Goal: Task Accomplishment & Management: Manage account settings

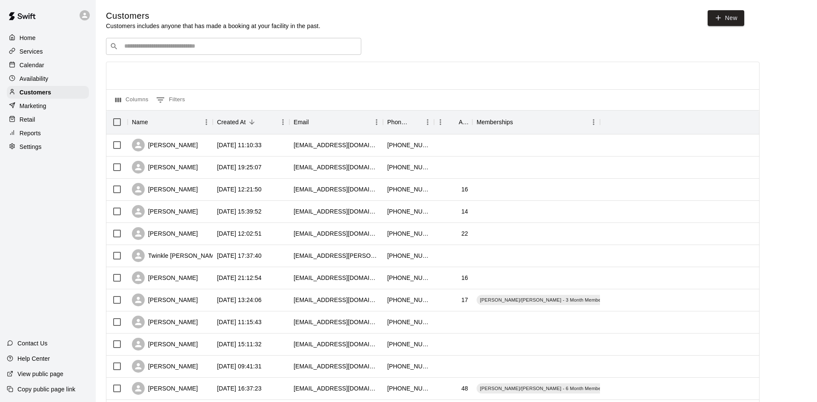
click at [27, 66] on p "Calendar" at bounding box center [32, 65] width 25 height 9
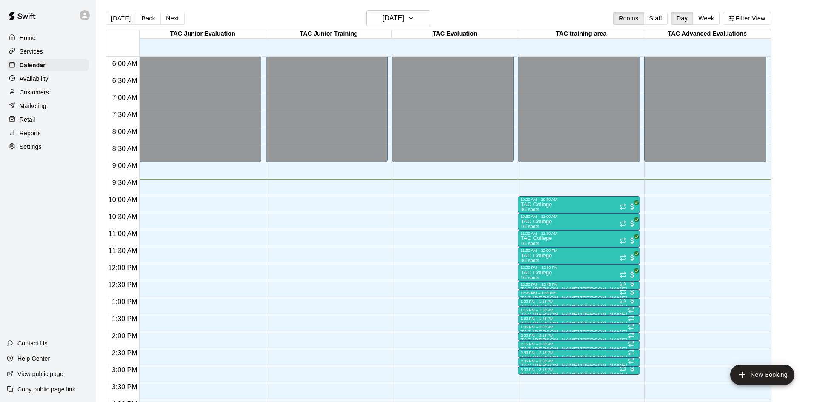
scroll to position [179, 0]
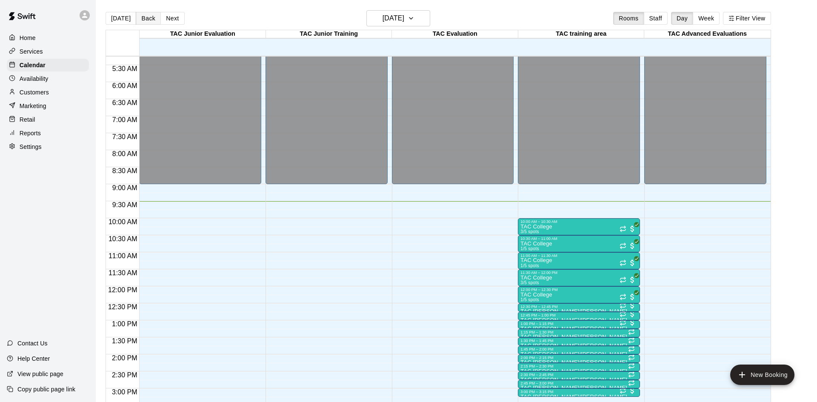
click at [146, 19] on button "Back" at bounding box center [148, 18] width 25 height 13
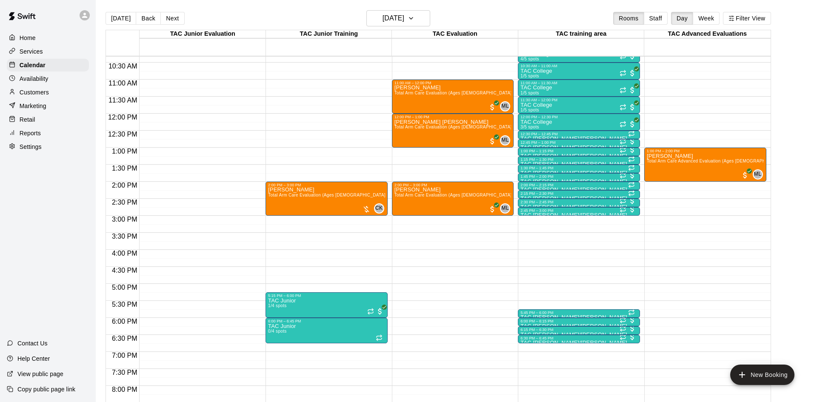
scroll to position [351, 0]
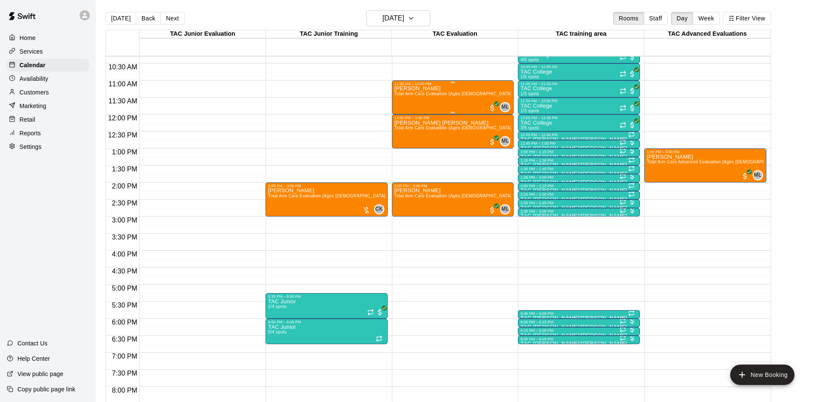
click at [438, 100] on div "nick erminio Total Arm Care Evaluation (Ages 13+)" at bounding box center [452, 287] width 117 height 402
click at [398, 114] on img "edit" at bounding box center [403, 115] width 10 height 10
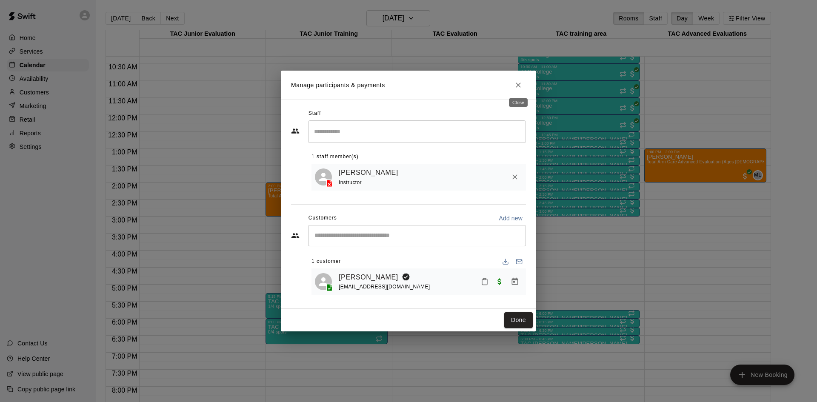
click at [519, 83] on icon "Close" at bounding box center [518, 85] width 9 height 9
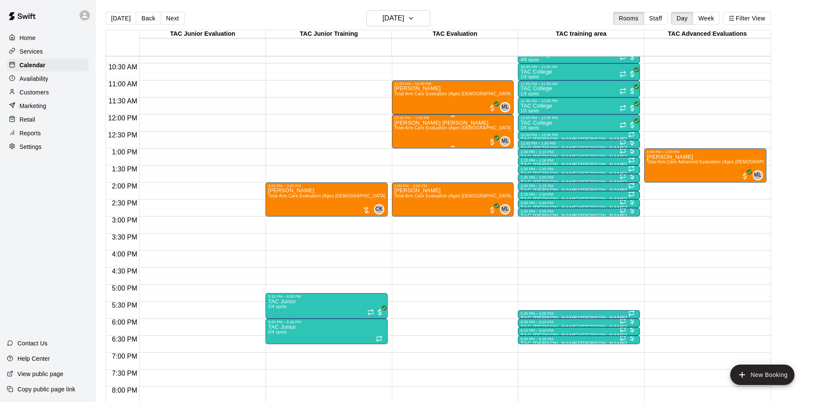
click at [447, 130] on div "Jackson Cerulli Total Arm Care Evaluation (Ages 13+)" at bounding box center [452, 321] width 117 height 402
click at [401, 147] on img "edit" at bounding box center [403, 149] width 10 height 10
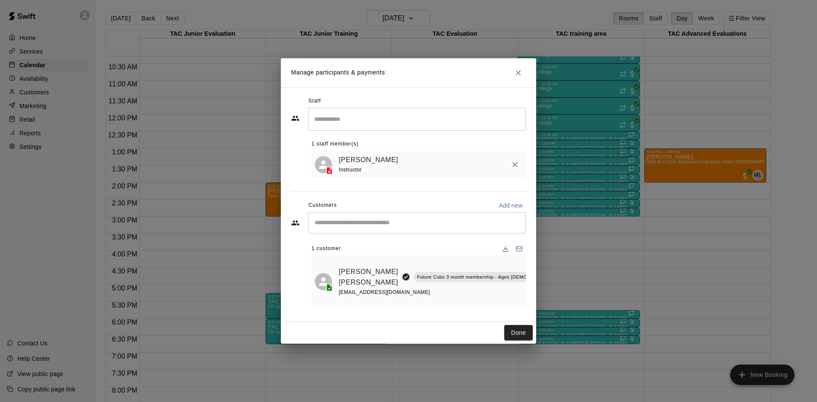
click at [518, 75] on icon "Close" at bounding box center [518, 72] width 5 height 5
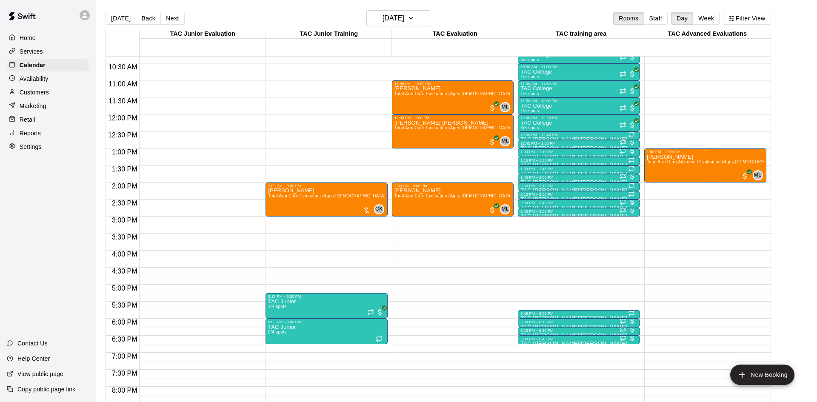
click at [705, 163] on span "Total Arm Care Advanced Evaluation (Ages [DEMOGRAPHIC_DATA]+)" at bounding box center [718, 162] width 143 height 5
click at [655, 190] on img "edit" at bounding box center [655, 188] width 10 height 10
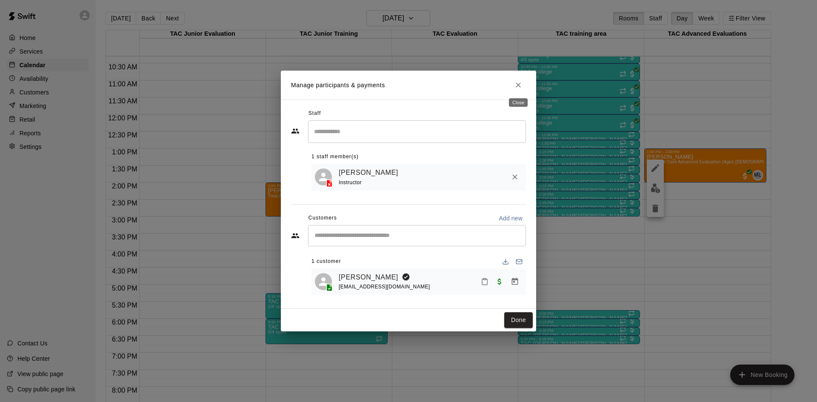
click at [515, 83] on icon "Close" at bounding box center [518, 85] width 9 height 9
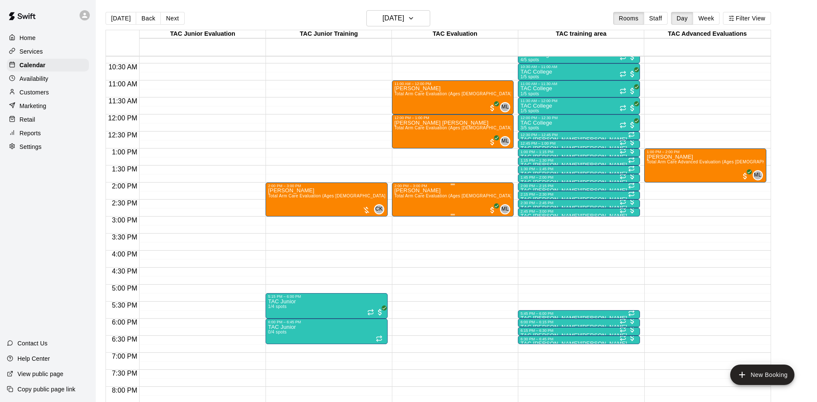
click at [449, 195] on span "Total Arm Care Evaluation (Ages [DEMOGRAPHIC_DATA]+)" at bounding box center [455, 196] width 122 height 5
click at [400, 219] on img "edit" at bounding box center [403, 222] width 10 height 10
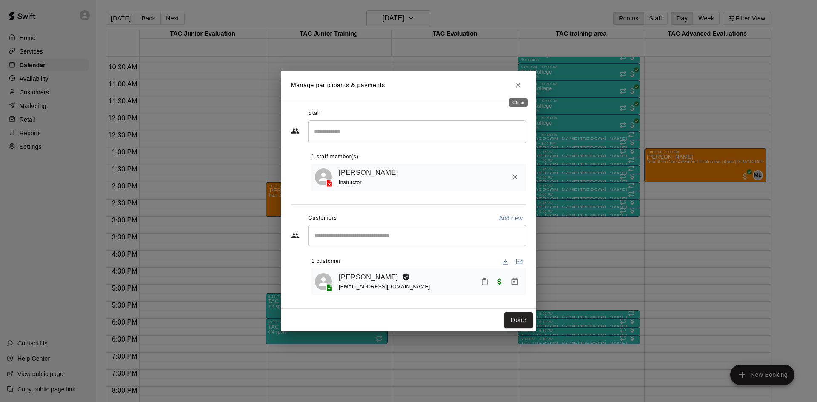
click at [516, 87] on icon "Close" at bounding box center [518, 85] width 9 height 9
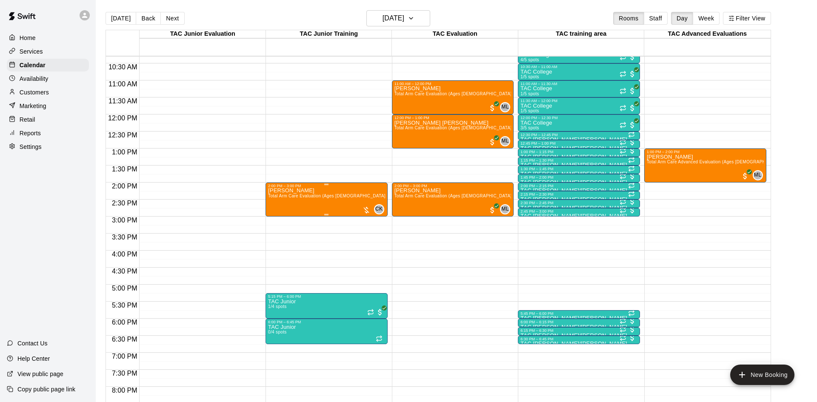
click at [339, 197] on span "Total Arm Care Evaluation (Ages [DEMOGRAPHIC_DATA]+)" at bounding box center [329, 196] width 122 height 5
click at [277, 224] on img "edit" at bounding box center [277, 222] width 10 height 10
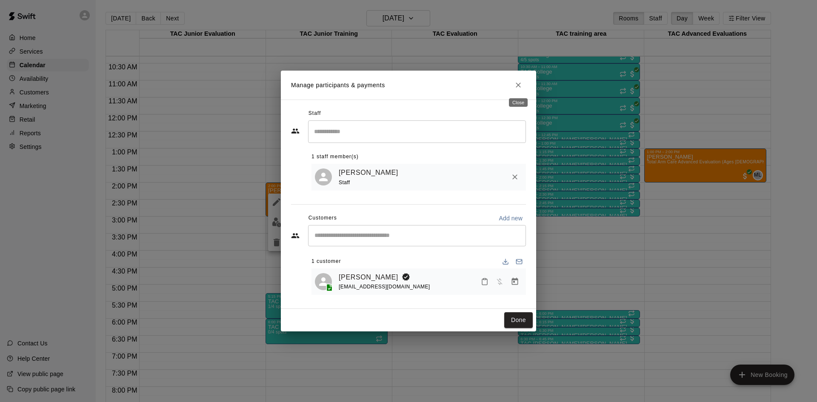
click at [518, 86] on icon "Close" at bounding box center [518, 85] width 9 height 9
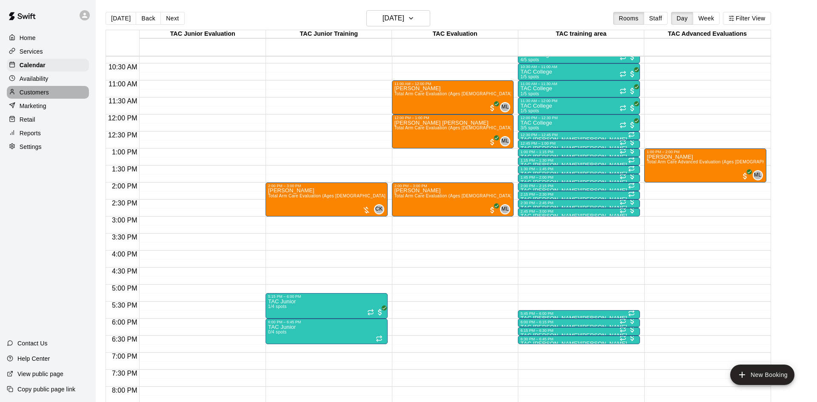
click at [41, 94] on p "Customers" at bounding box center [34, 92] width 29 height 9
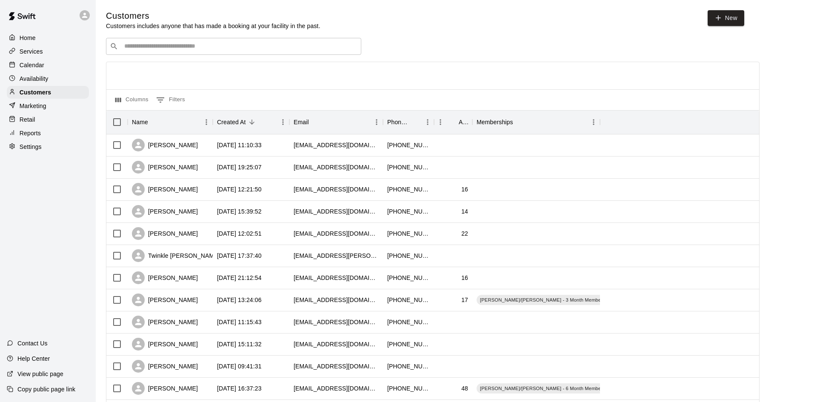
click at [213, 45] on input "Search customers by name or email" at bounding box center [240, 46] width 236 height 9
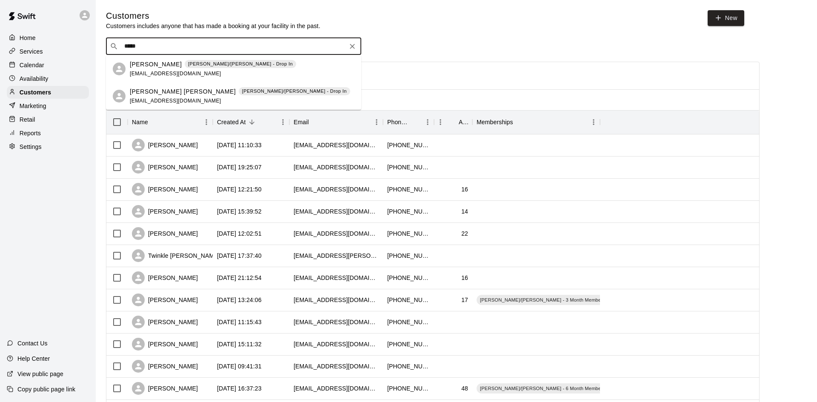
type input "******"
click at [156, 71] on span "lodgek1336@yahoo.com" at bounding box center [175, 74] width 91 height 6
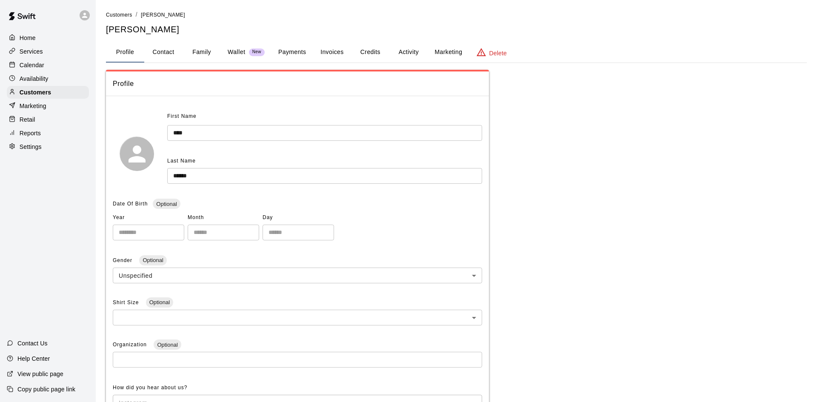
click at [407, 49] on button "Activity" at bounding box center [408, 52] width 38 height 20
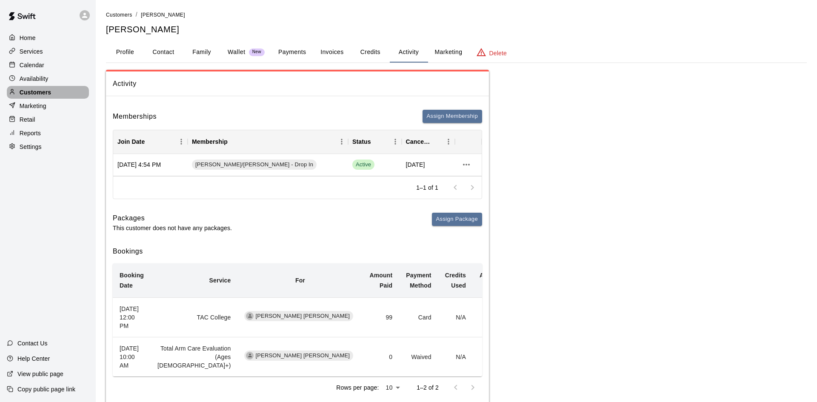
click at [61, 90] on div "Customers" at bounding box center [48, 92] width 82 height 13
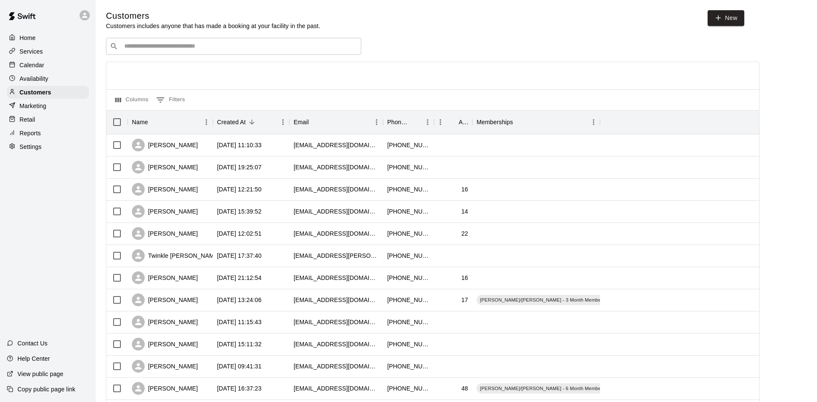
click at [230, 39] on div "​ ​" at bounding box center [233, 46] width 255 height 17
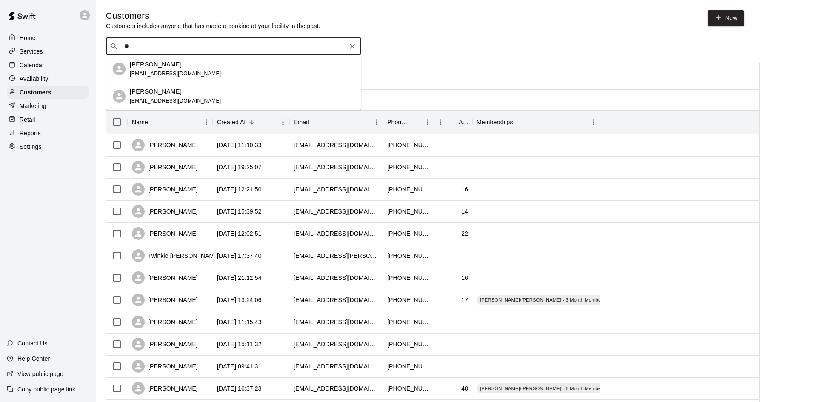
type input "*"
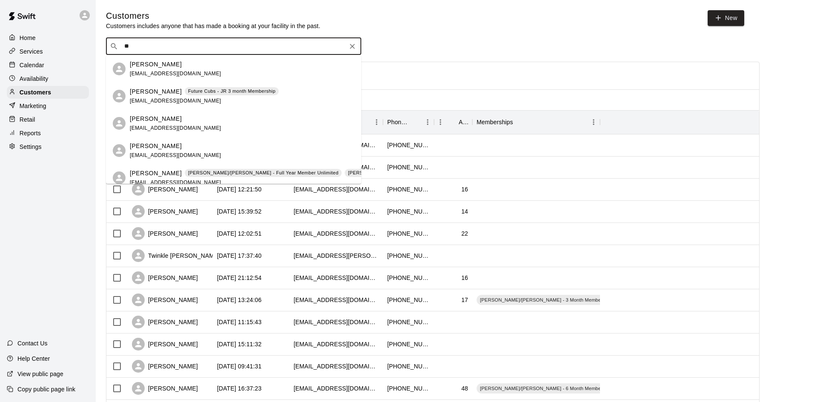
type input "*"
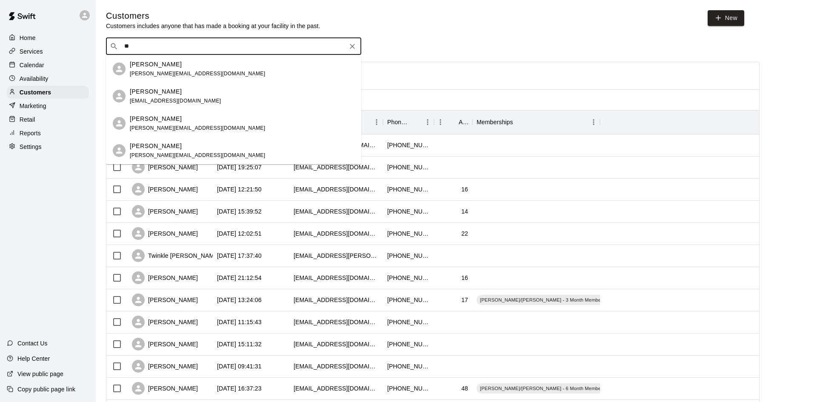
type input "*"
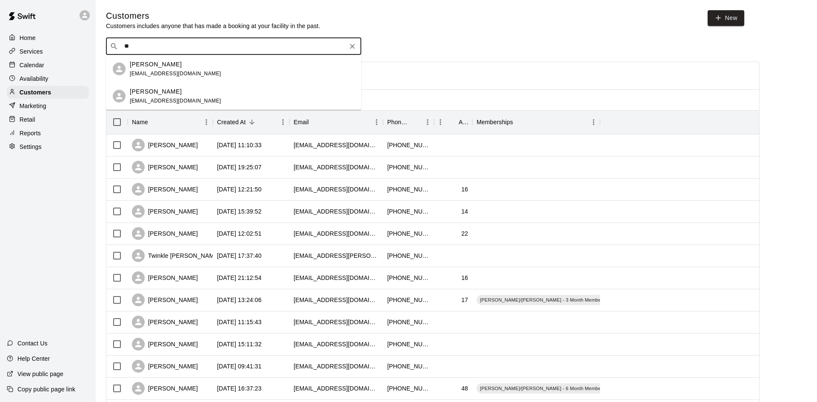
type input "*"
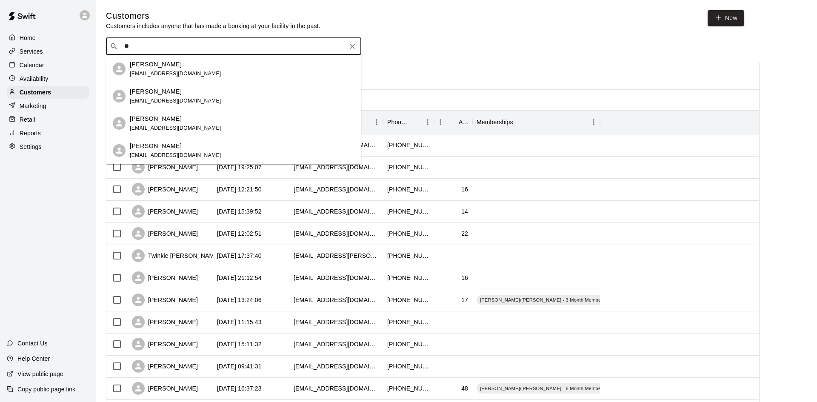
type input "*"
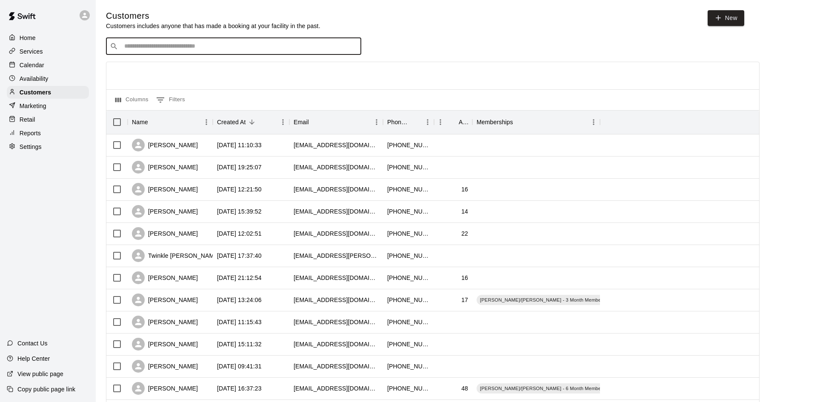
click at [218, 57] on div "​ ​ Columns 0 Filters Name Created At Email Phone Number Age Memberships Anthon…" at bounding box center [432, 374] width 653 height 673
click at [39, 68] on p "Calendar" at bounding box center [32, 65] width 25 height 9
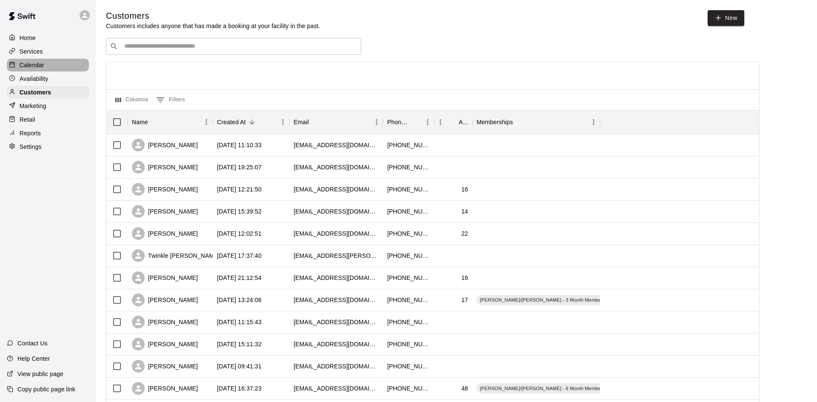
click at [47, 64] on div "Calendar" at bounding box center [48, 65] width 82 height 13
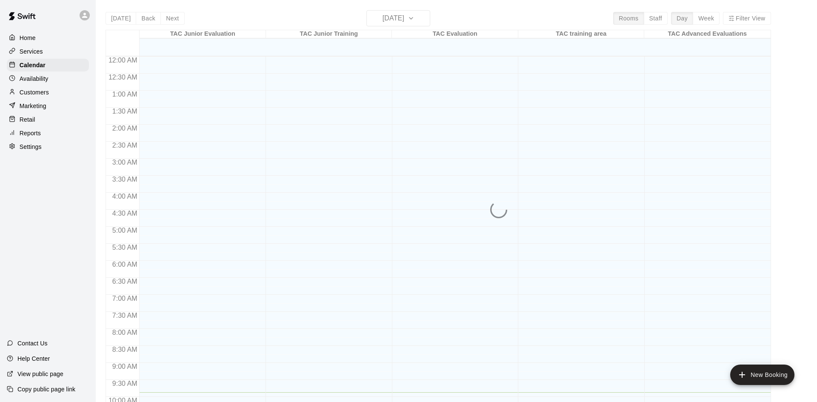
scroll to position [336, 0]
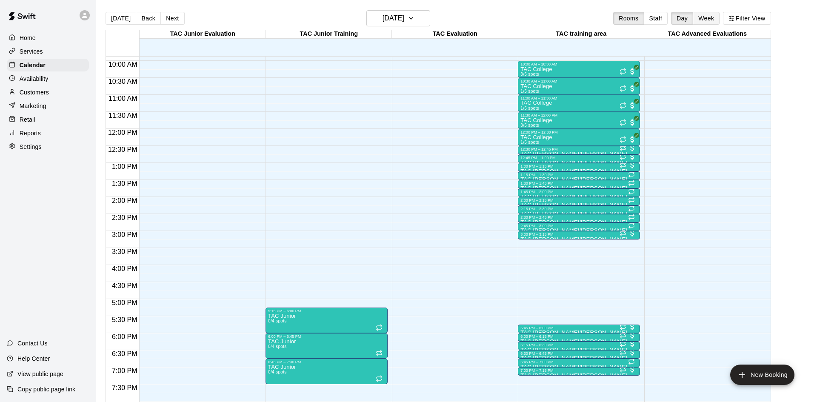
click at [704, 20] on button "Week" at bounding box center [706, 18] width 27 height 13
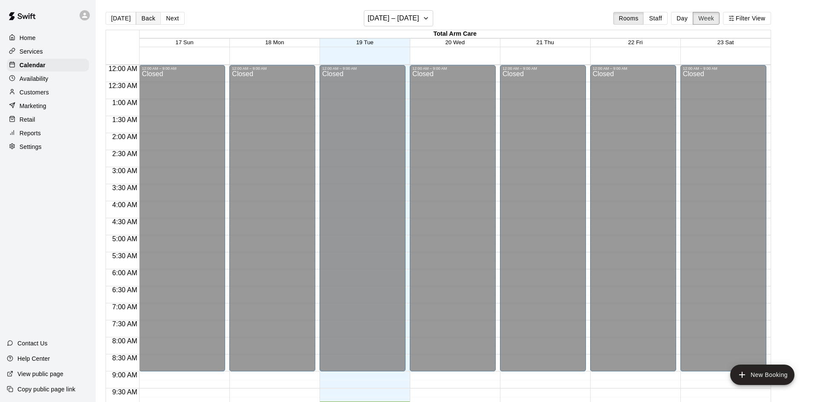
scroll to position [337, 0]
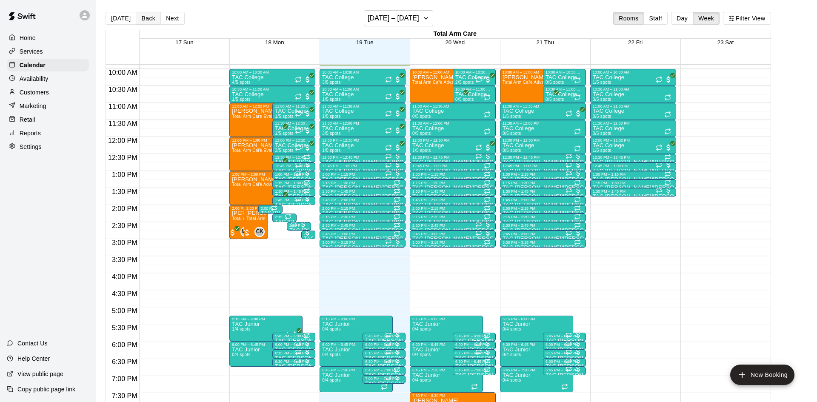
click at [146, 18] on button "Back" at bounding box center [148, 18] width 25 height 13
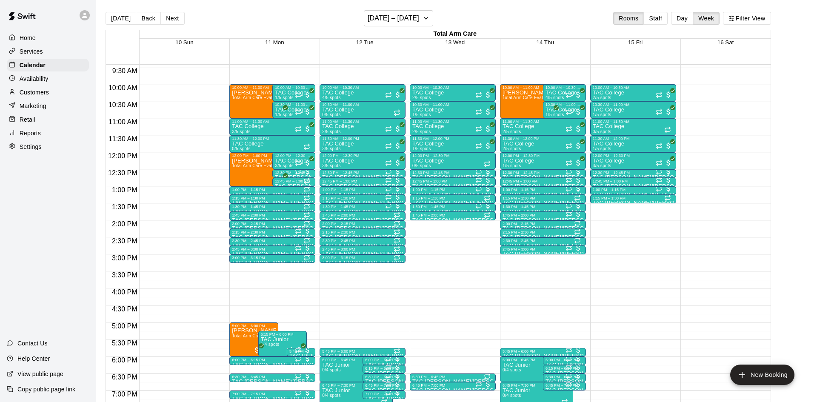
scroll to position [322, 0]
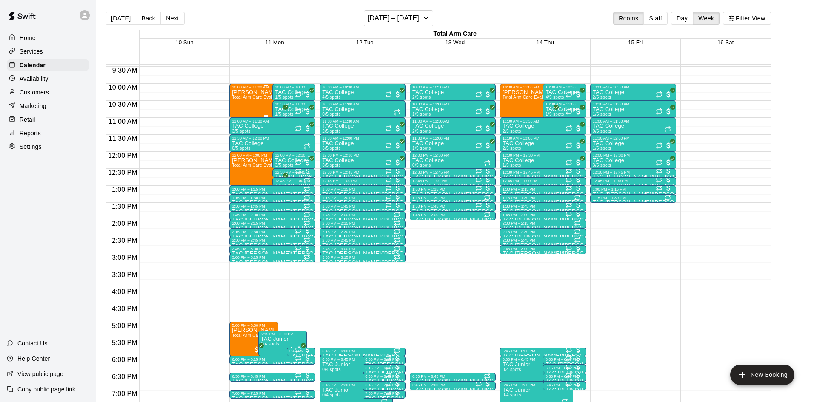
click at [254, 98] on span "Total Arm Care Evaluation (Ages [DEMOGRAPHIC_DATA]+)" at bounding box center [293, 97] width 122 height 5
click at [240, 127] on img "edit" at bounding box center [241, 124] width 10 height 10
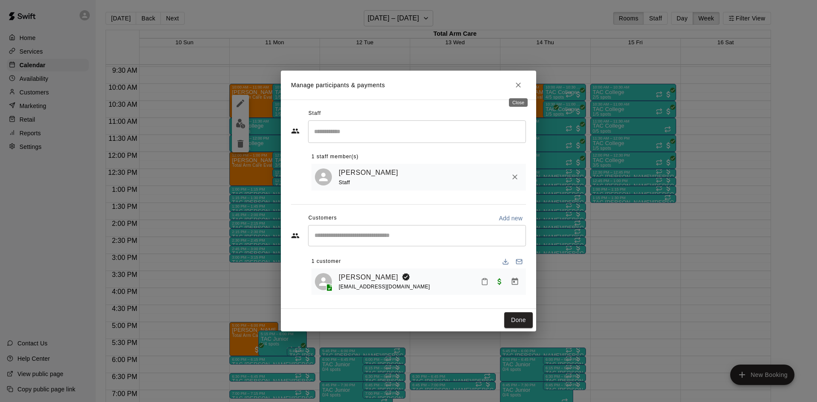
click at [516, 85] on icon "Close" at bounding box center [518, 85] width 9 height 9
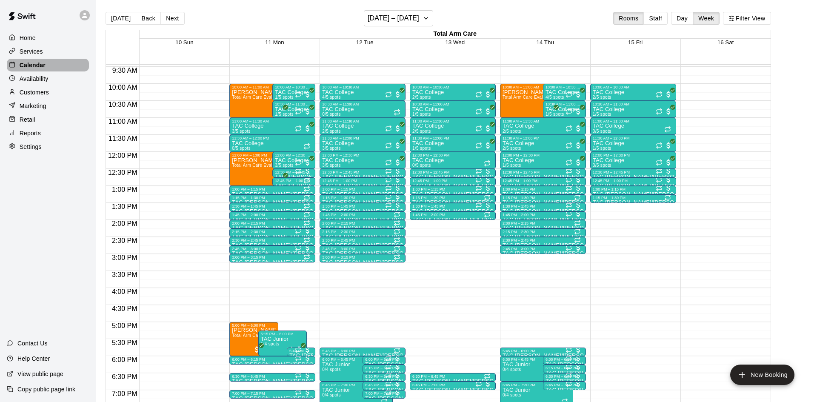
click at [46, 63] on div "Calendar" at bounding box center [48, 65] width 82 height 13
click at [117, 15] on button "[DATE]" at bounding box center [121, 18] width 31 height 13
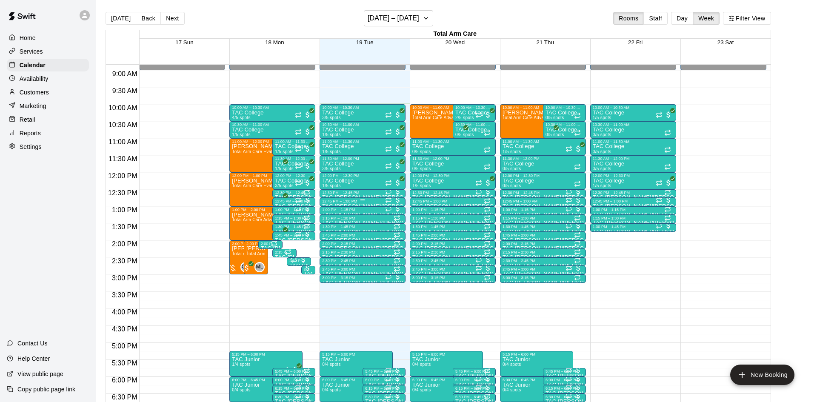
scroll to position [300, 0]
